Goal: Find specific page/section: Find specific page/section

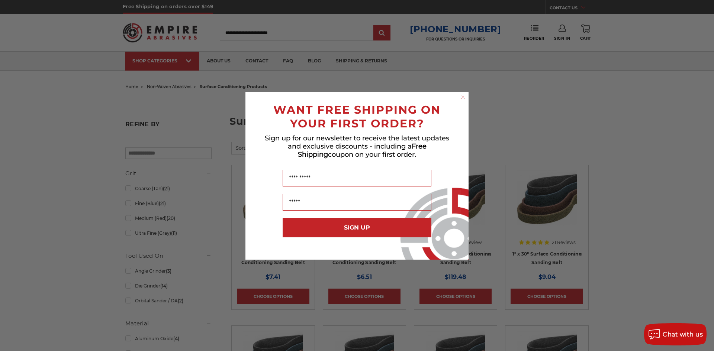
click at [465, 97] on circle "Close dialog" at bounding box center [463, 97] width 7 height 7
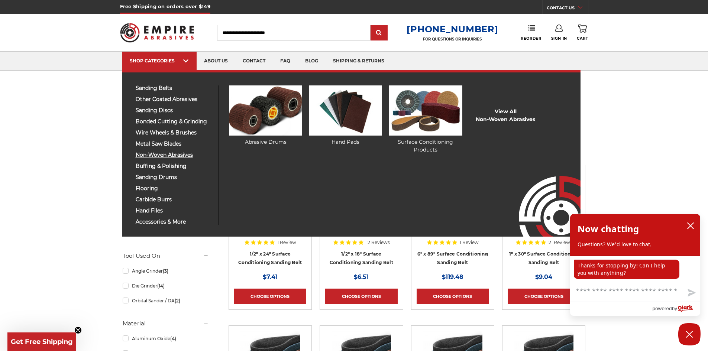
click at [159, 154] on span "non-woven abrasives" at bounding box center [174, 155] width 77 height 6
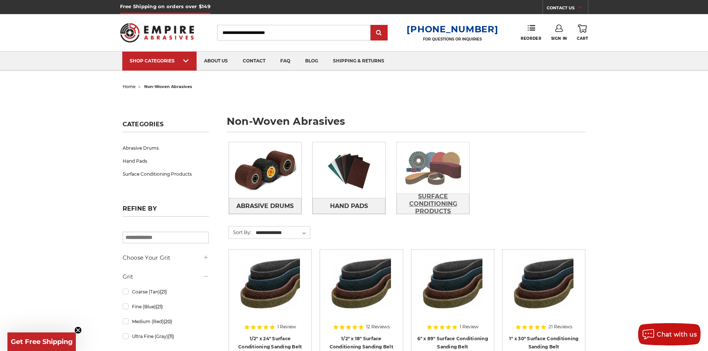
click at [431, 200] on span "Surface Conditioning Products" at bounding box center [433, 204] width 72 height 28
